Goal: Information Seeking & Learning: Learn about a topic

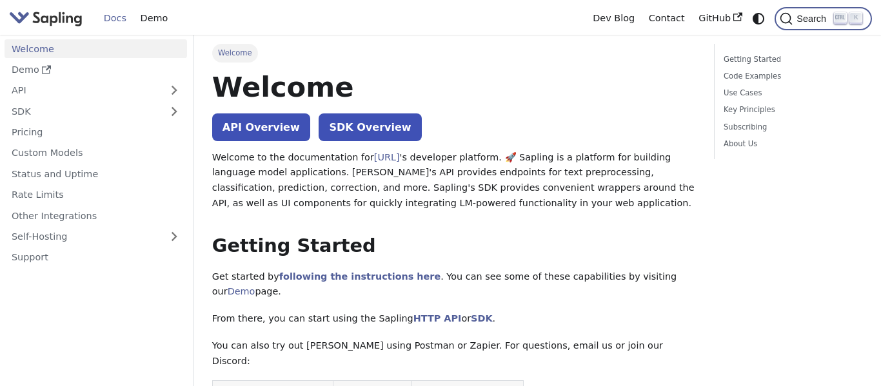
click at [796, 19] on span "Search" at bounding box center [813, 19] width 41 height 10
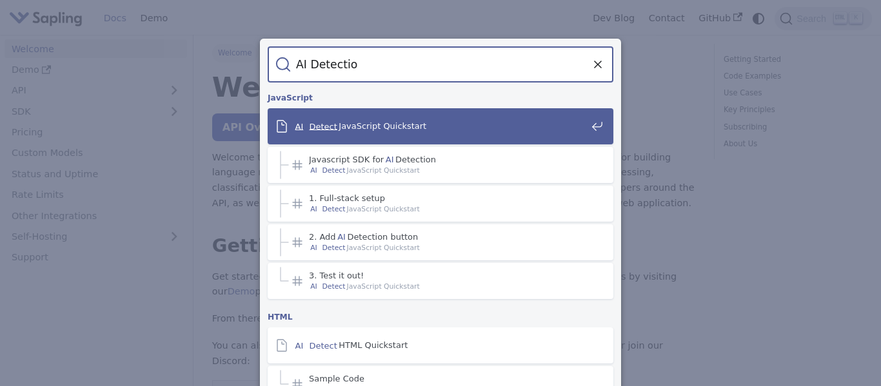
type input "AI Detection"
